Goal: Find specific page/section: Find specific page/section

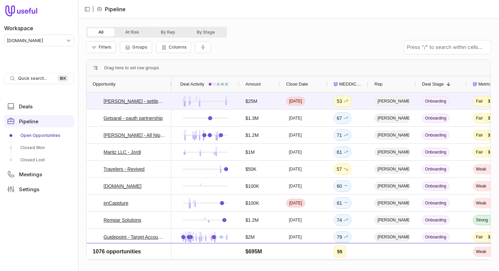
click at [353, 37] on div "All At Risk By Rep By Stage" at bounding box center [288, 32] width 405 height 11
click at [292, 40] on div "Filters Groups Columns" at bounding box center [288, 47] width 405 height 19
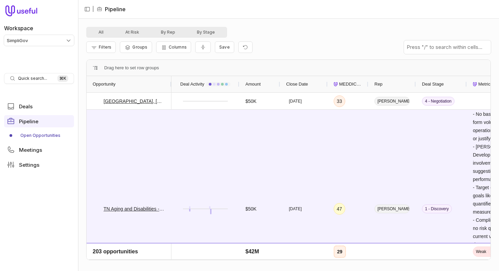
click at [292, 40] on div "Filters Groups Columns Save" at bounding box center [288, 47] width 405 height 19
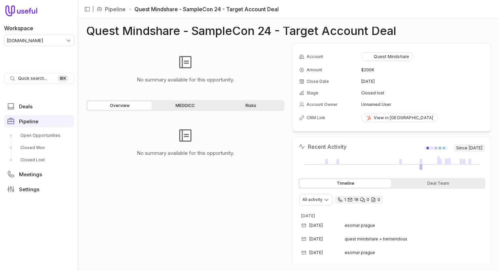
scroll to position [269, 0]
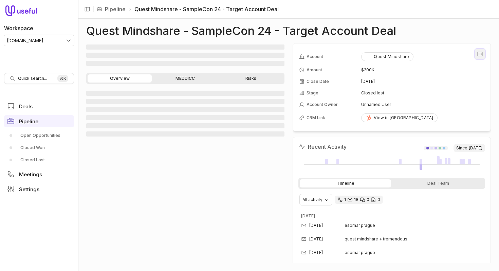
click at [483, 55] on icon "View all fields" at bounding box center [480, 54] width 6 height 6
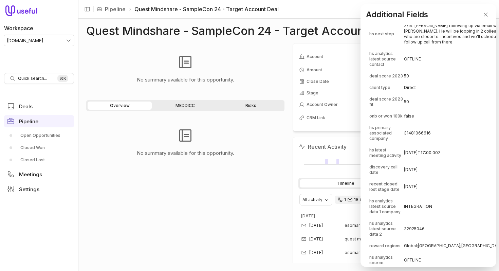
scroll to position [1984, 0]
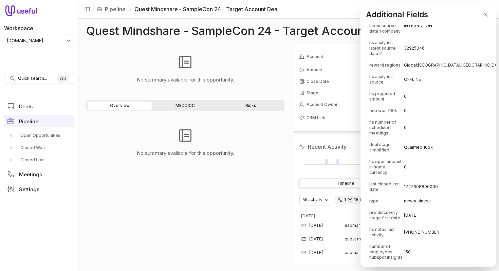
click at [434, 117] on td "0" at bounding box center [457, 128] width 107 height 22
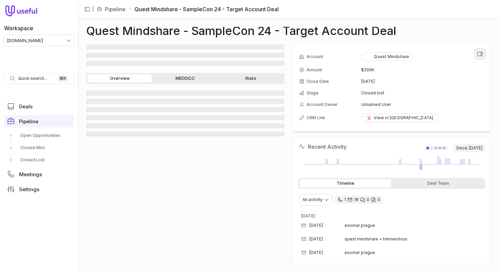
click at [479, 54] on icon "View all fields" at bounding box center [480, 54] width 6 height 6
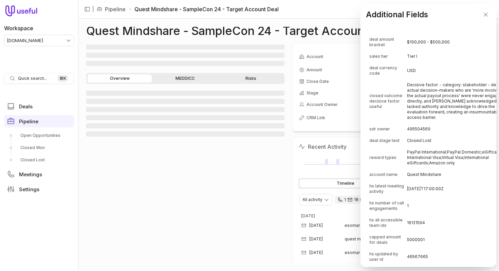
click at [383, 96] on span "closed outcome decisive factor useful" at bounding box center [388, 101] width 37 height 16
drag, startPoint x: 369, startPoint y: 96, endPoint x: 400, endPoint y: 95, distance: 30.9
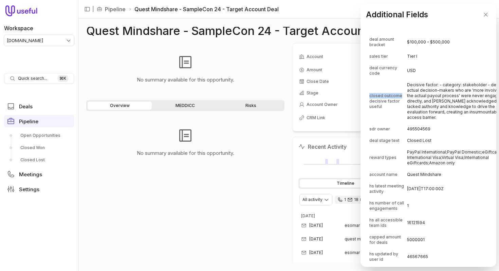
copy span "closed outcome"
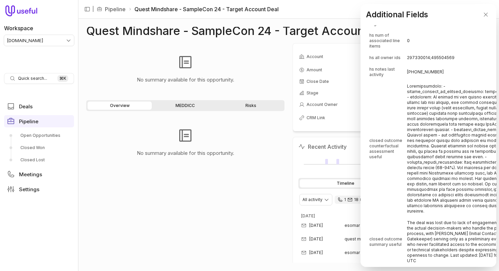
scroll to position [1653, 0]
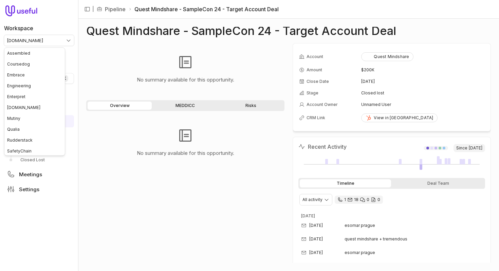
click at [62, 39] on html "Workspace tremendous.com Quick search... ⌘ K Deals Pipeline Open Opportunities …" at bounding box center [249, 135] width 499 height 271
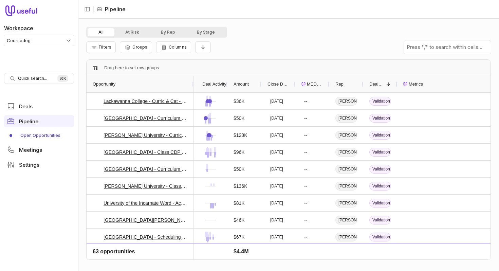
drag, startPoint x: 120, startPoint y: 84, endPoint x: 193, endPoint y: 84, distance: 72.7
click at [193, 83] on div at bounding box center [193, 84] width 3 height 16
click at [426, 88] on div "Metrics" at bounding box center [448, 84] width 90 height 16
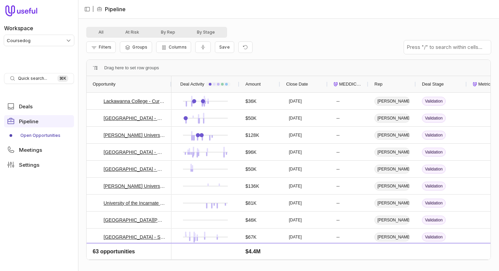
click at [483, 83] on span "Metrics" at bounding box center [486, 84] width 14 height 8
click at [340, 50] on div "Filters Groups Columns" at bounding box center [288, 47] width 405 height 19
click at [356, 22] on div "All At Risk By Rep By Stage Filters Groups Columns Press ENTER to sort Drag her…" at bounding box center [288, 145] width 421 height 252
